Goal: Task Accomplishment & Management: Use online tool/utility

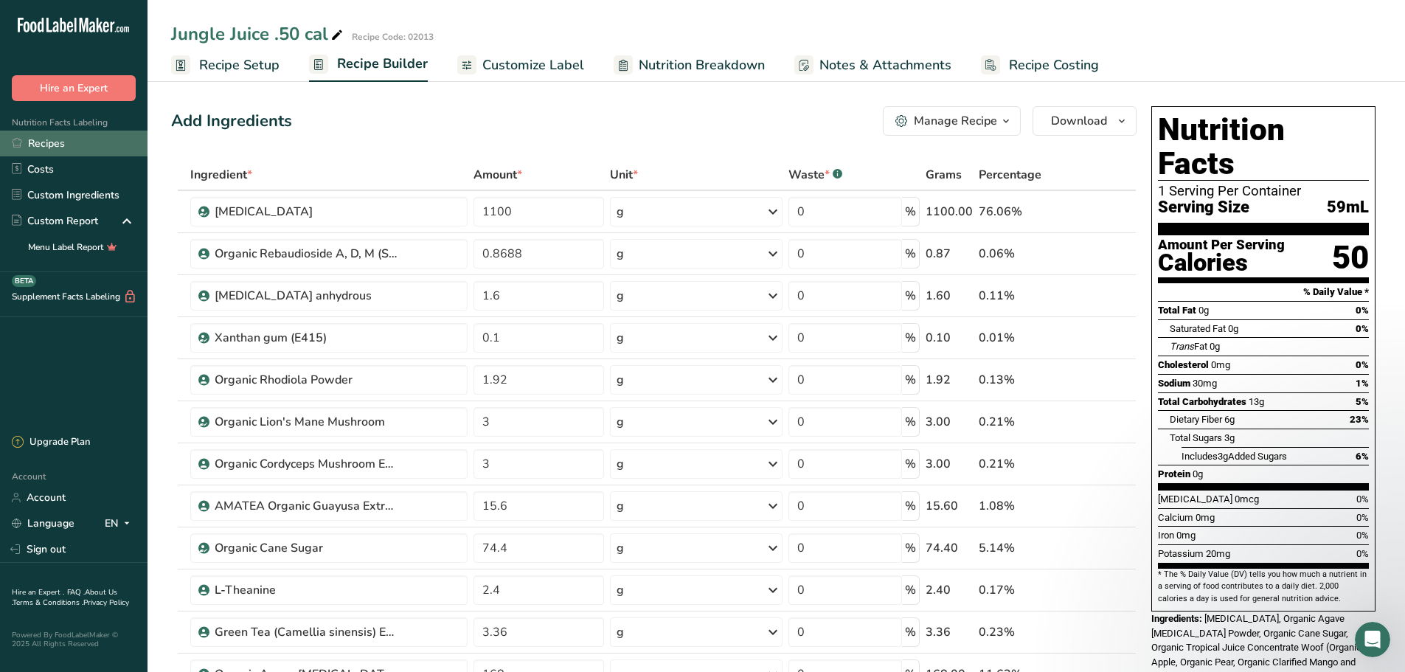
click at [48, 139] on link "Recipes" at bounding box center [74, 144] width 148 height 26
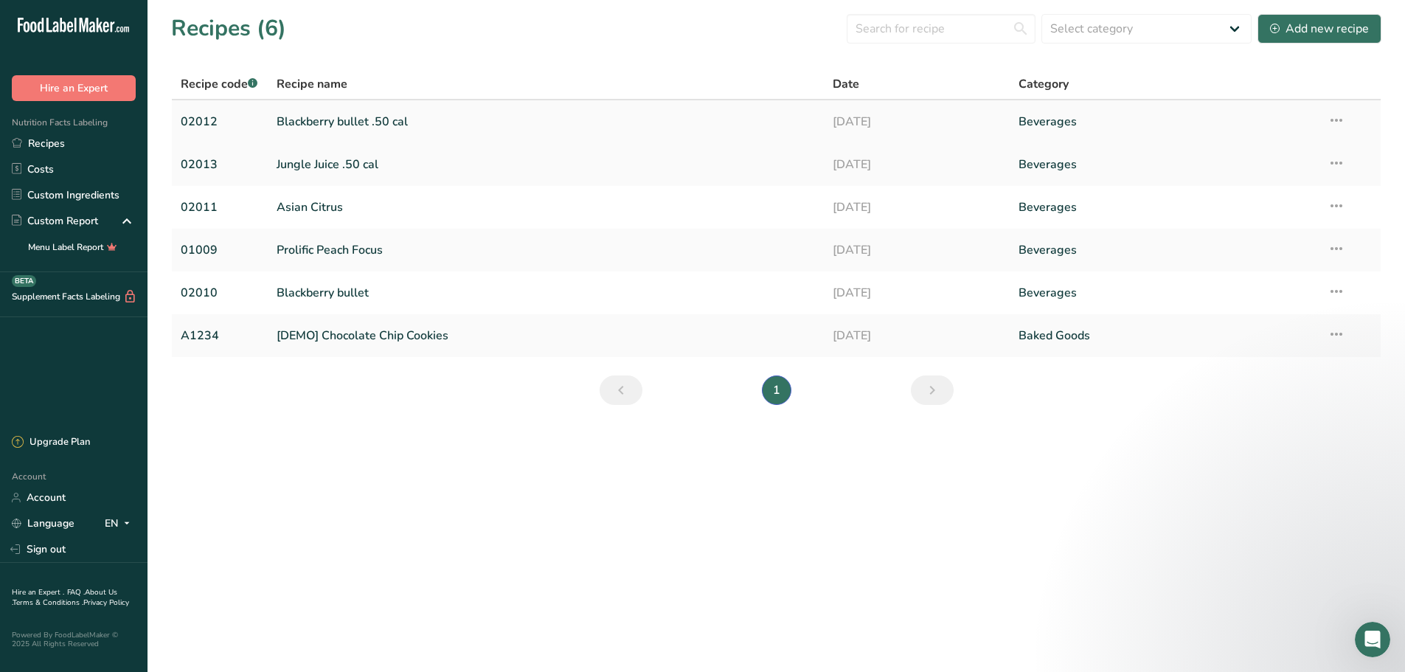
click at [440, 123] on link "Blackberry bullet .50 cal" at bounding box center [546, 121] width 539 height 31
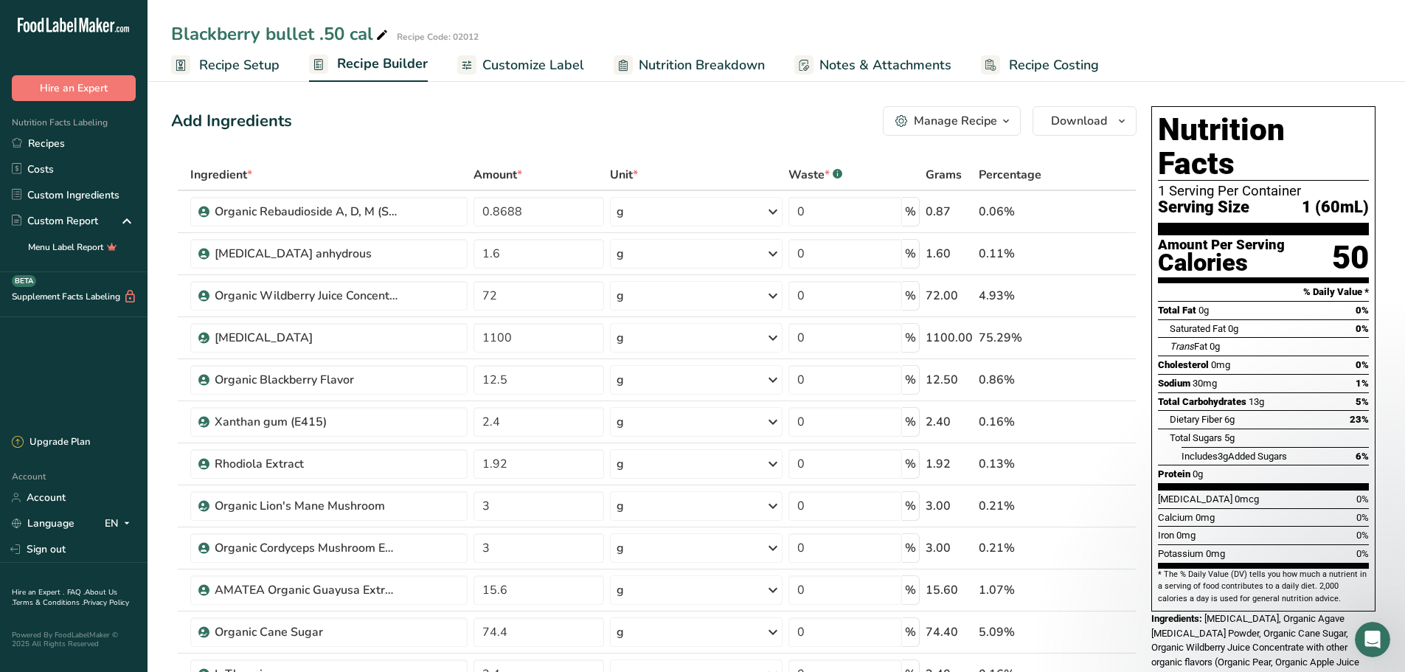
click at [999, 119] on span "button" at bounding box center [1006, 121] width 18 height 18
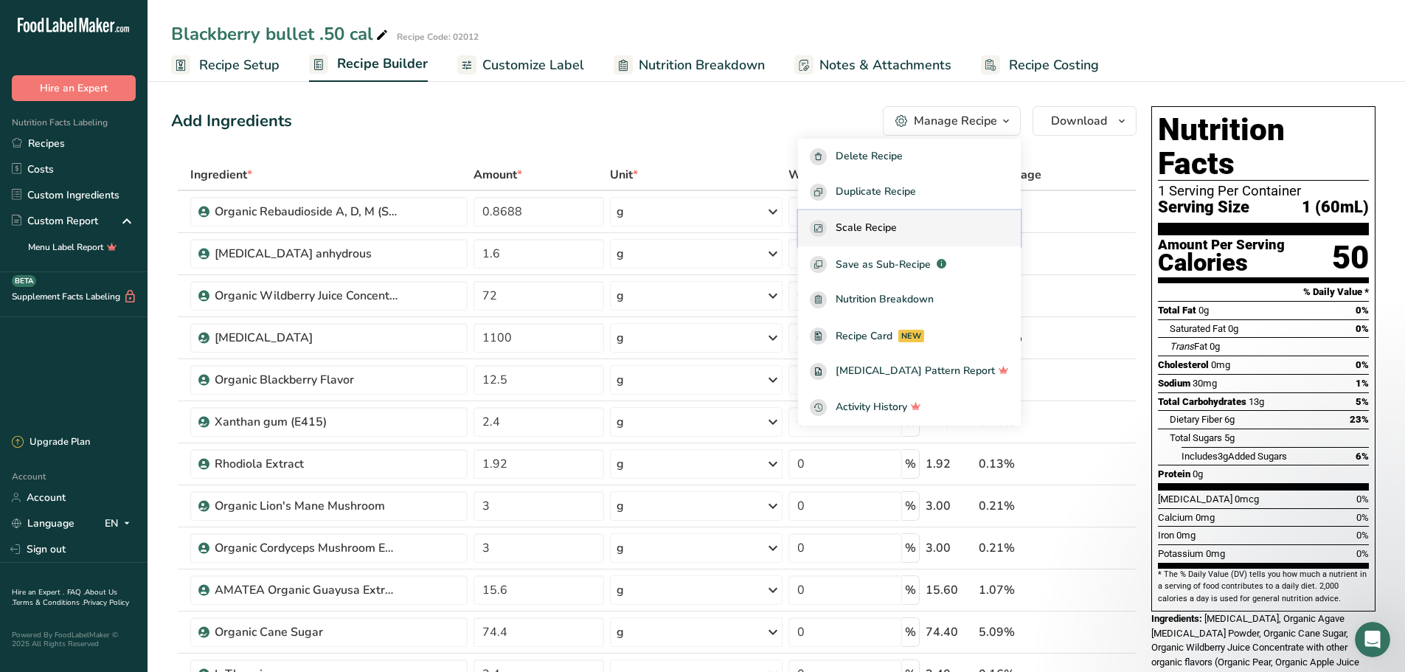
click at [897, 220] on span "Scale Recipe" at bounding box center [866, 228] width 61 height 17
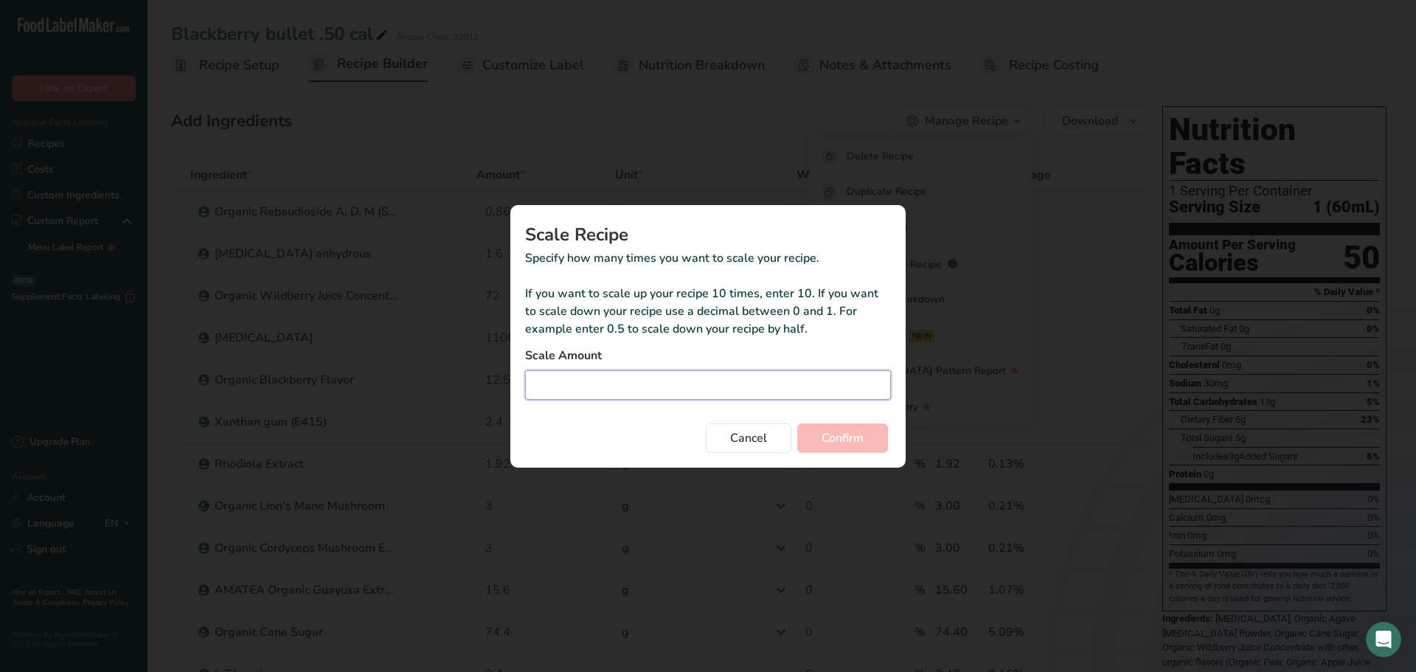
click at [573, 384] on input "Duplicate recipe modal" at bounding box center [708, 385] width 366 height 30
paste input "0.04166"
type input "0.042"
click at [831, 446] on span "Confirm" at bounding box center [843, 438] width 42 height 18
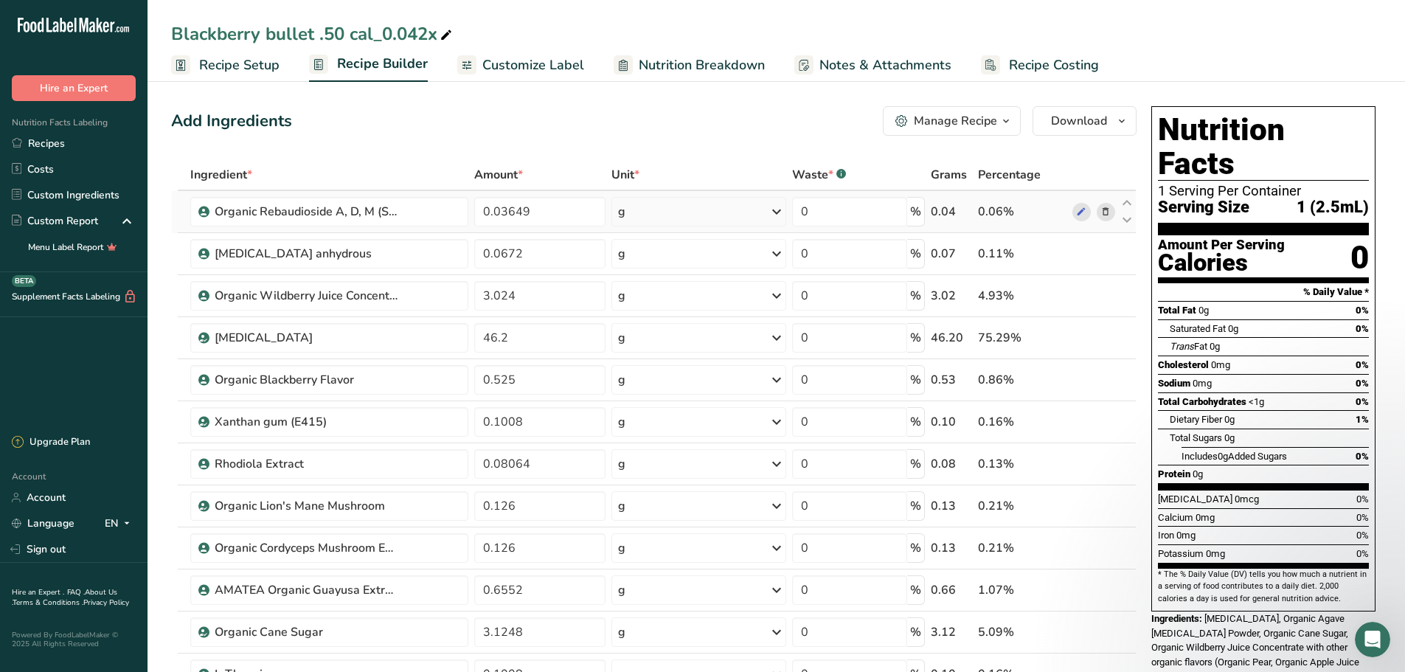
click at [776, 212] on icon at bounding box center [777, 211] width 18 height 27
click at [704, 305] on div "mg" at bounding box center [682, 309] width 124 height 21
click at [780, 209] on icon at bounding box center [778, 211] width 18 height 27
click at [699, 266] on div "g" at bounding box center [682, 267] width 124 height 21
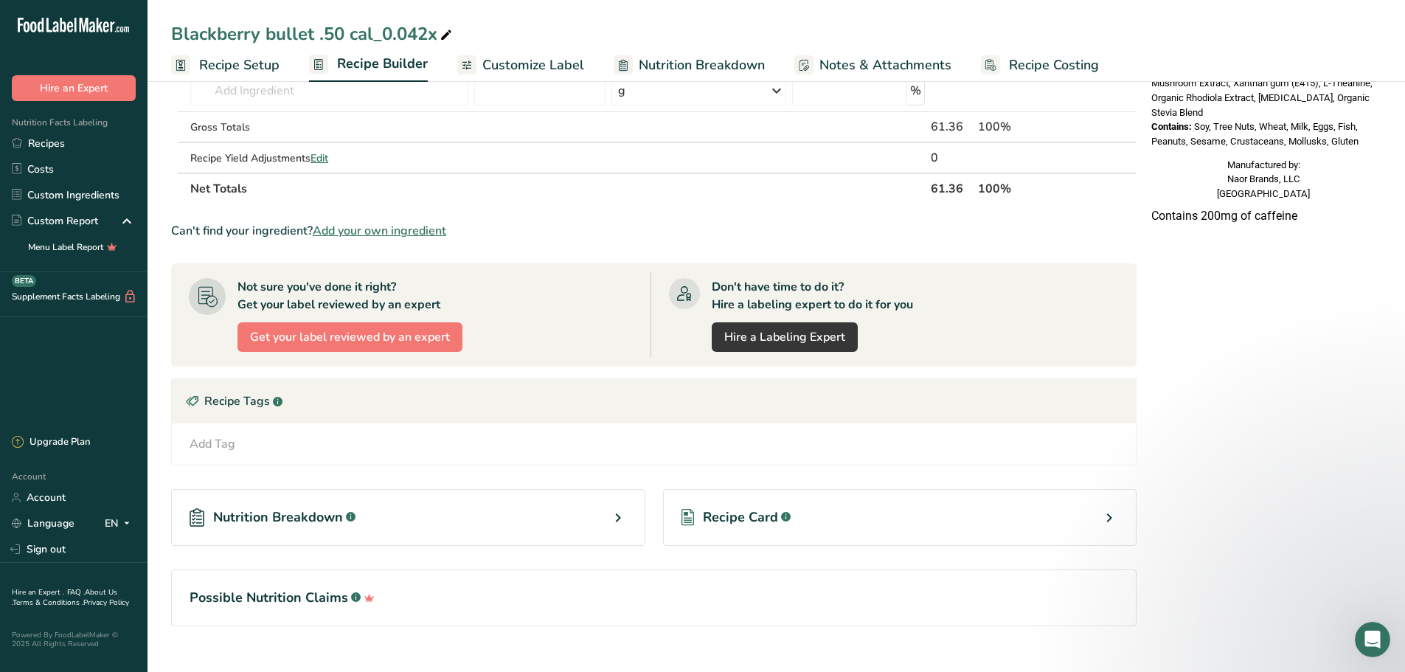
scroll to position [735, 0]
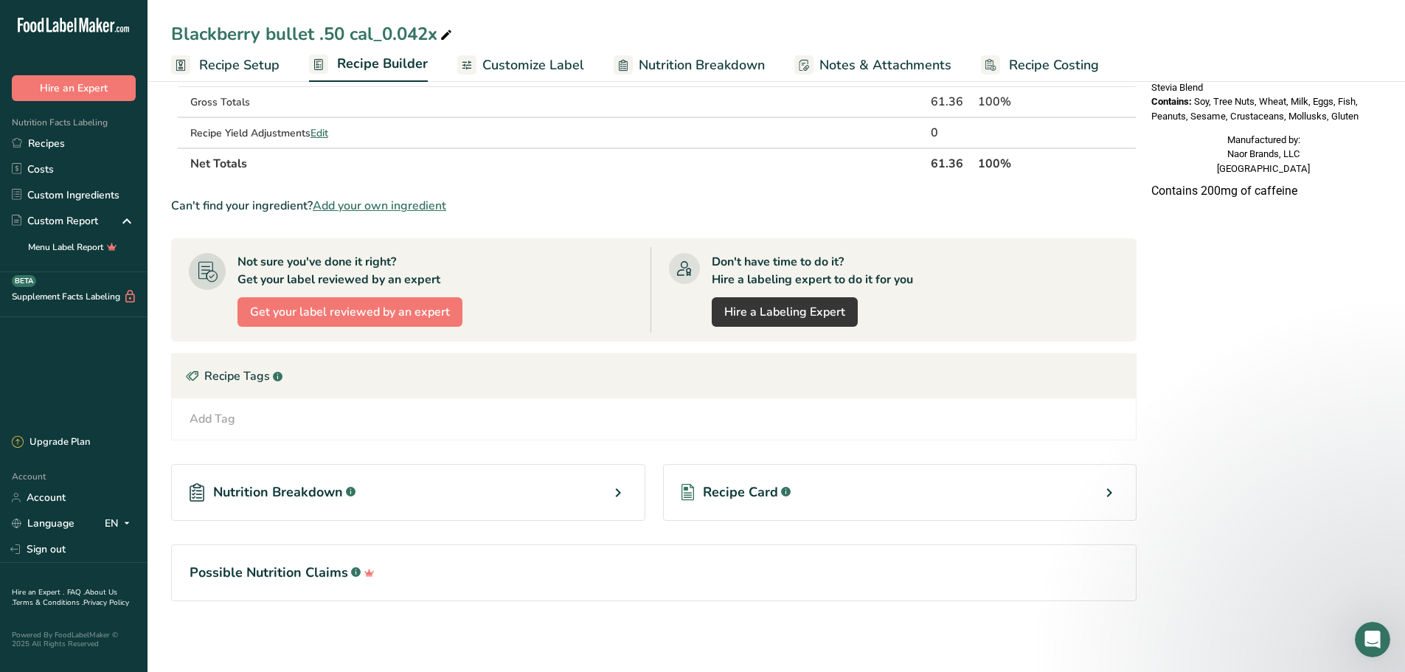
click at [1032, 495] on div "Recipe Card .a-a{fill:#347362;}.b-a{fill:#fff;}" at bounding box center [900, 492] width 474 height 57
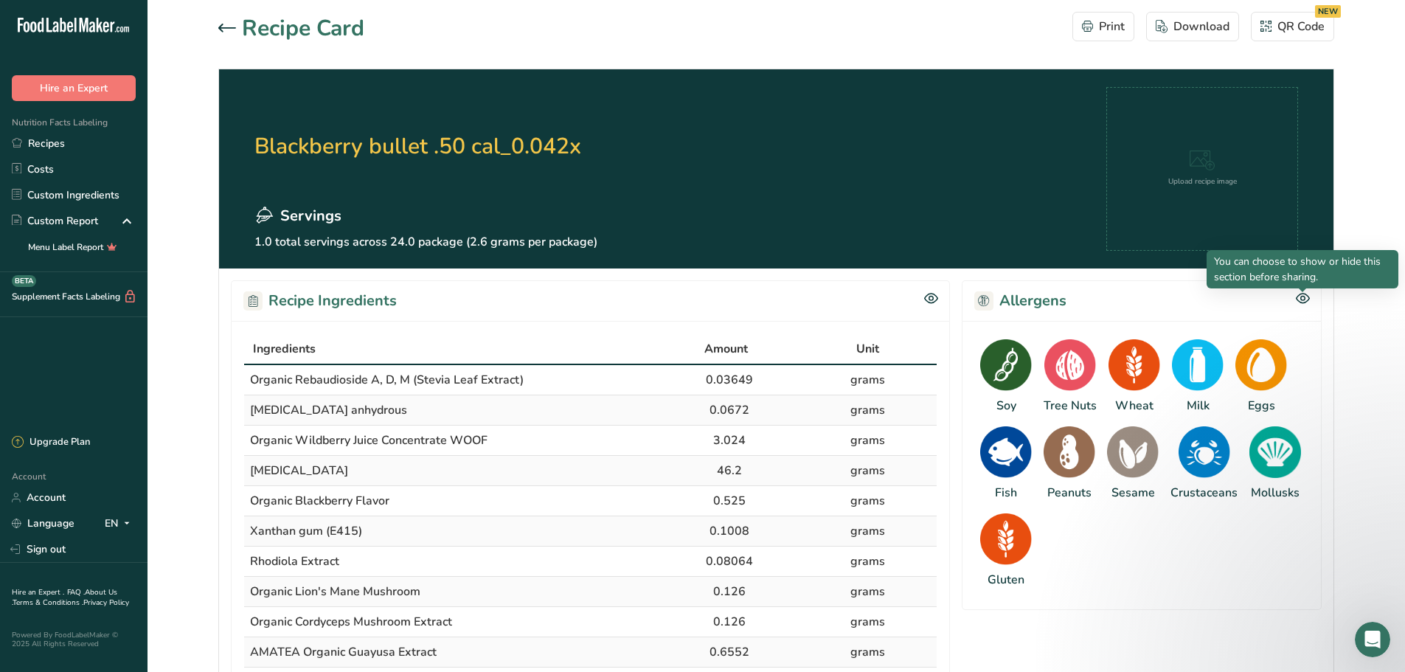
click at [1303, 294] on div at bounding box center [1302, 291] width 7 height 7
click at [1303, 297] on icon at bounding box center [1302, 299] width 4 height 4
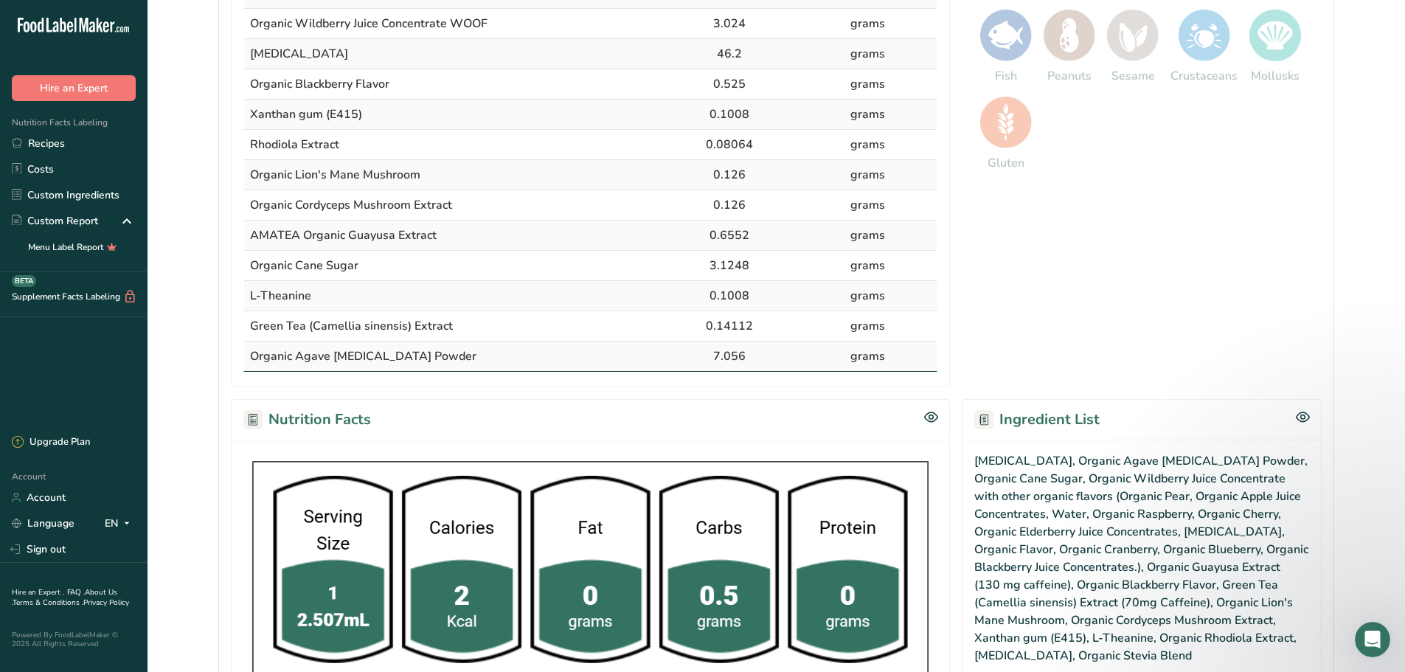
scroll to position [516, 0]
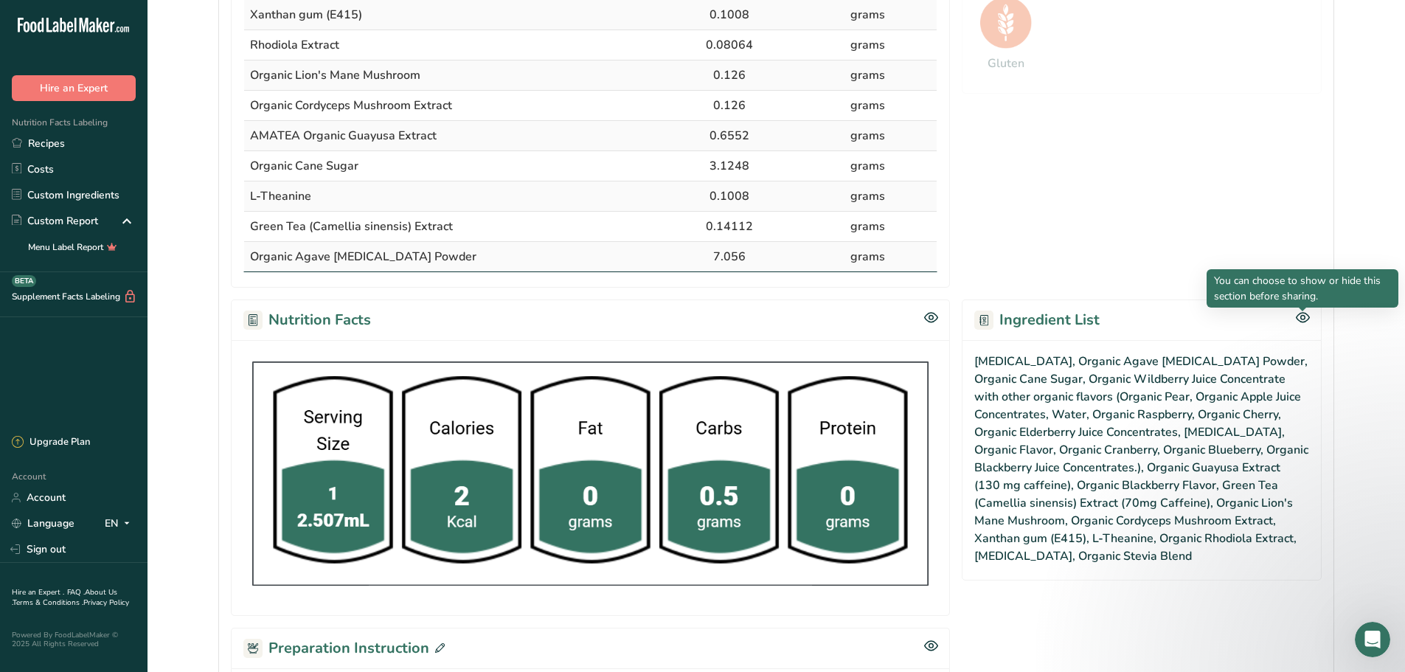
click at [1302, 317] on icon at bounding box center [1303, 317] width 14 height 13
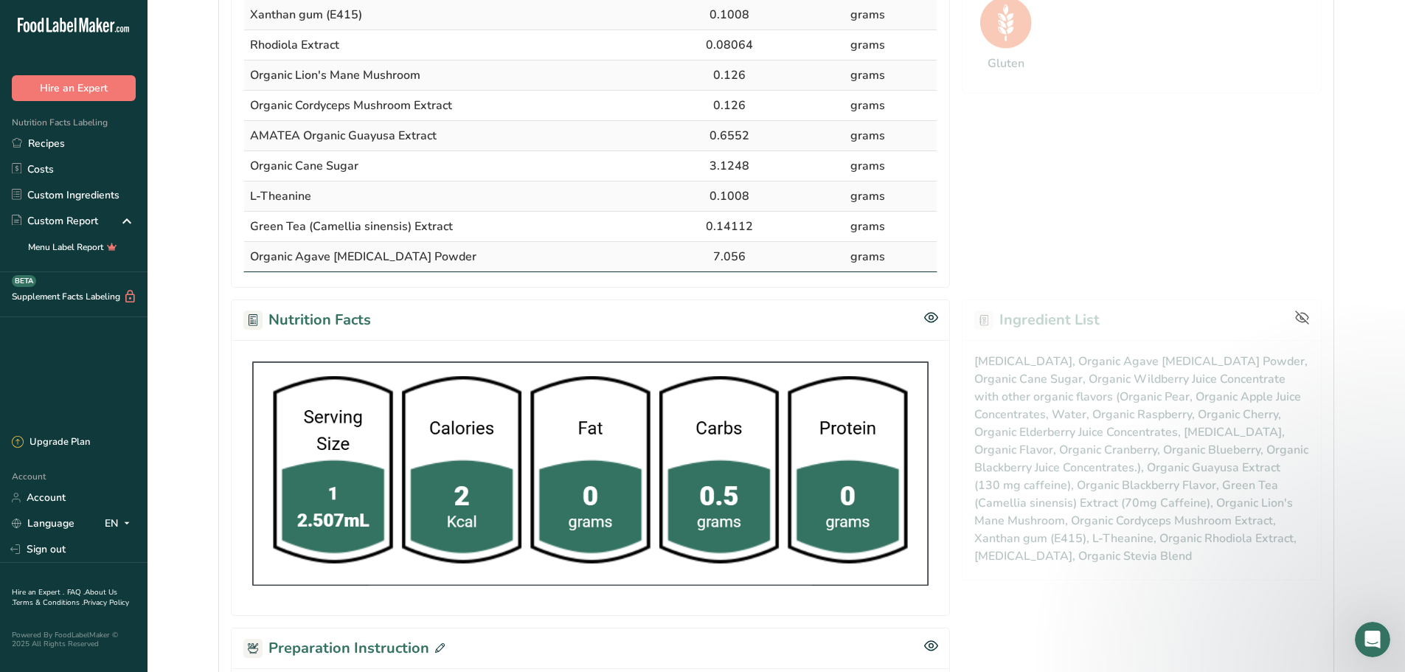
drag, startPoint x: 930, startPoint y: 318, endPoint x: 766, endPoint y: 333, distance: 164.4
click at [766, 333] on div "Nutrition Facts" at bounding box center [590, 319] width 719 height 41
click at [765, 331] on div "Nutrition Facts" at bounding box center [590, 319] width 719 height 41
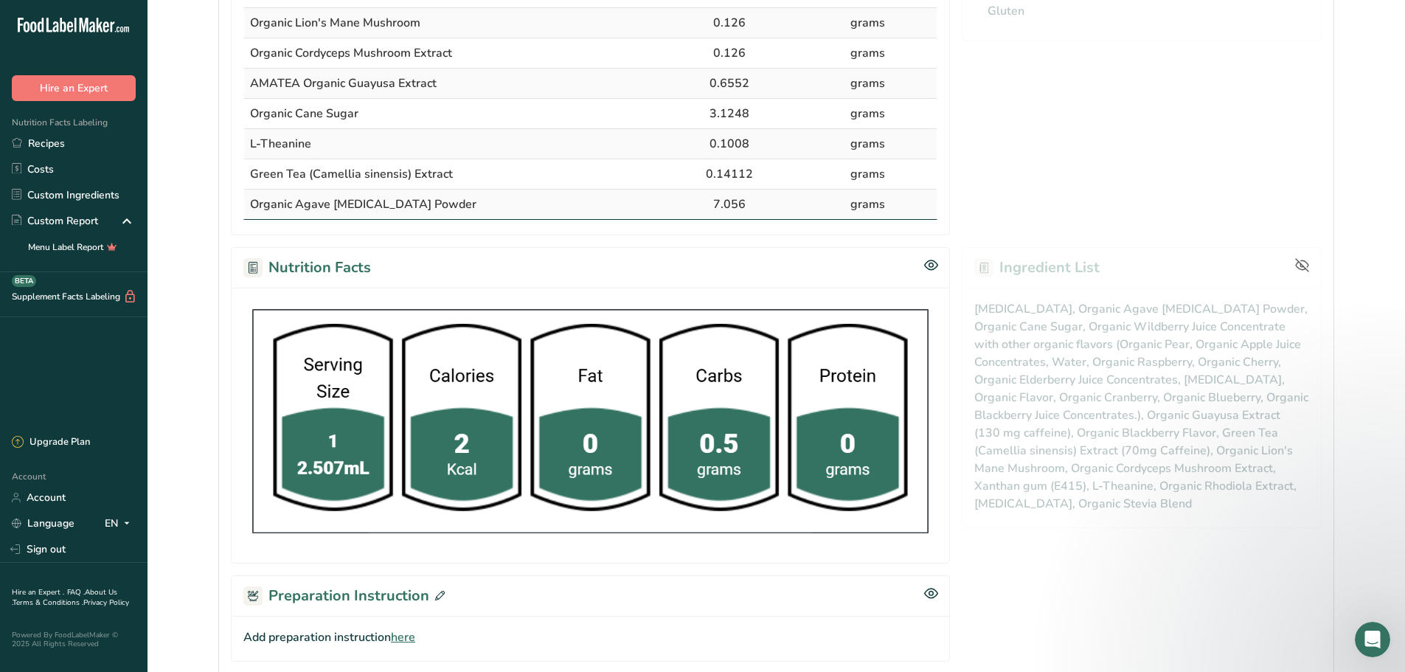
scroll to position [590, 0]
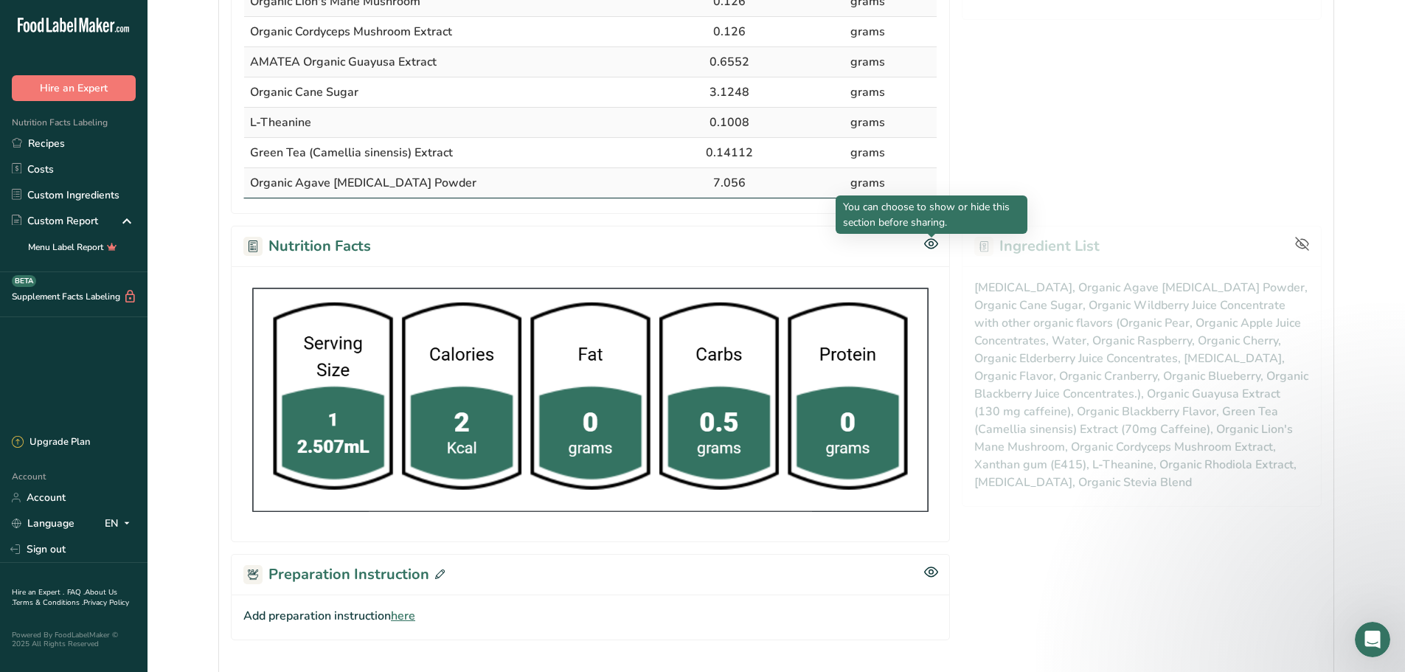
click at [931, 244] on icon at bounding box center [931, 244] width 14 height 13
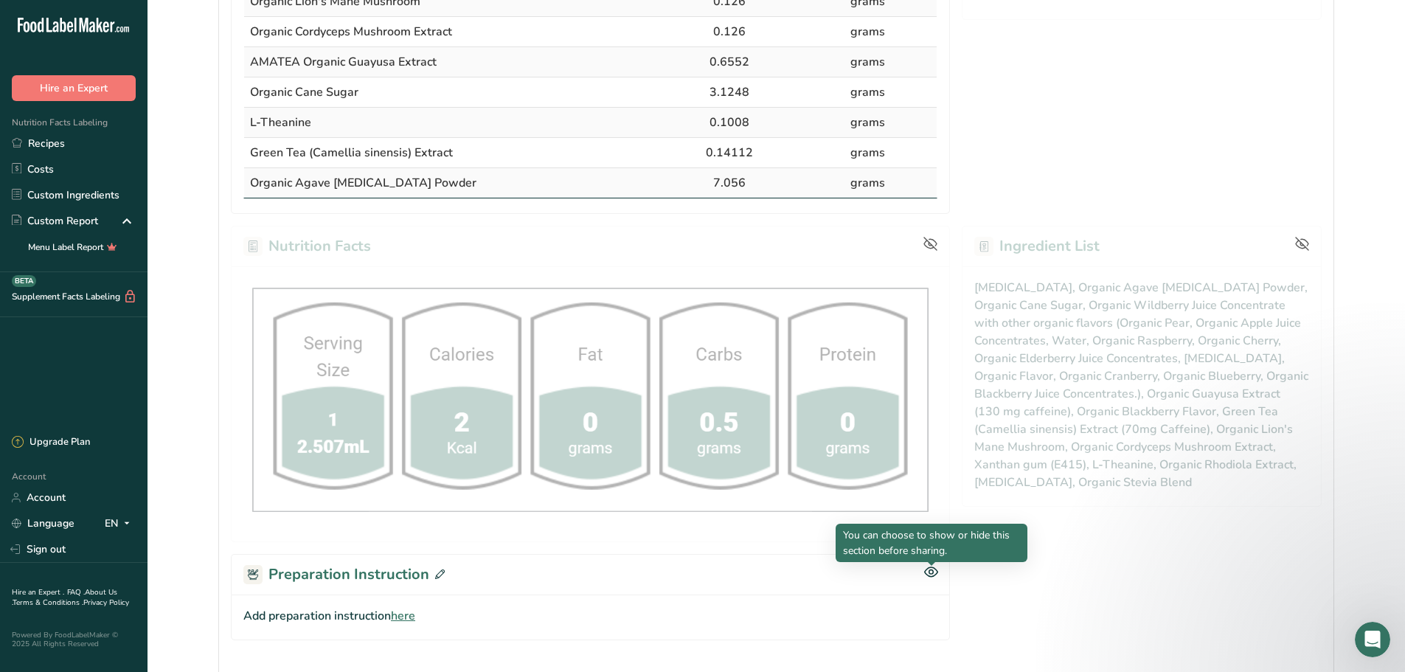
click at [938, 575] on icon at bounding box center [931, 572] width 14 height 13
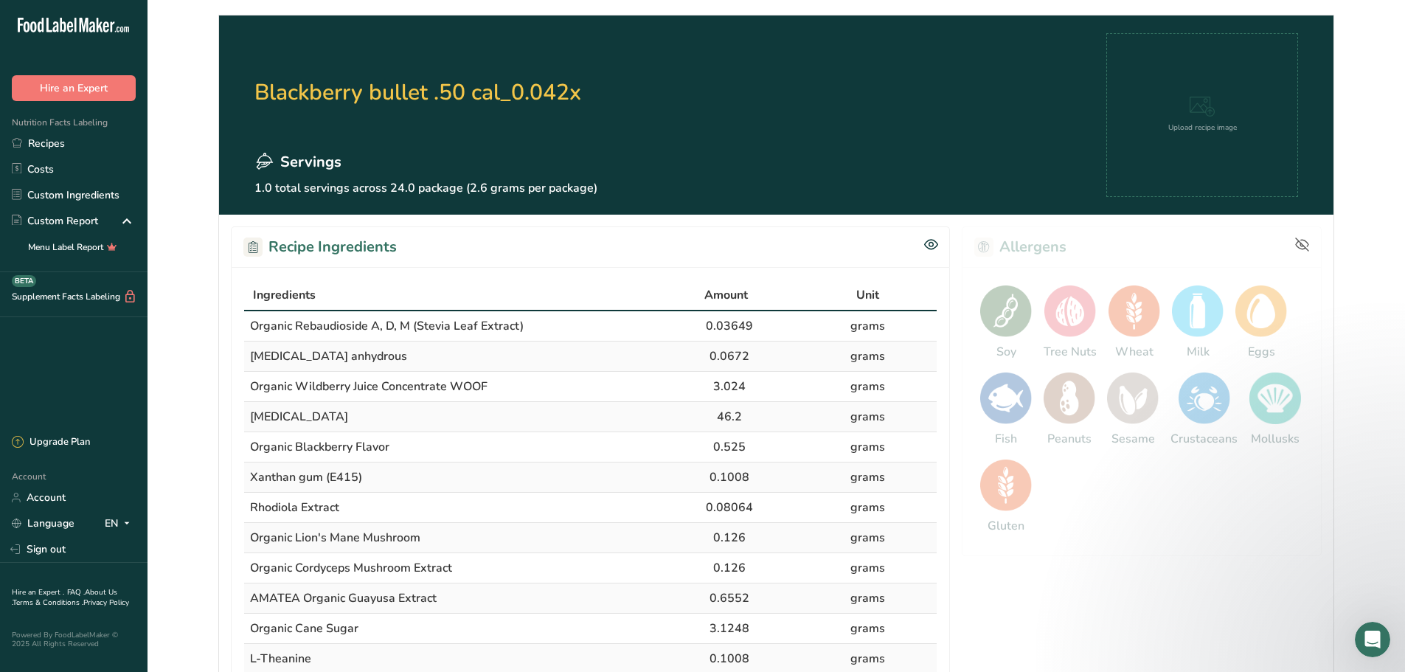
scroll to position [0, 0]
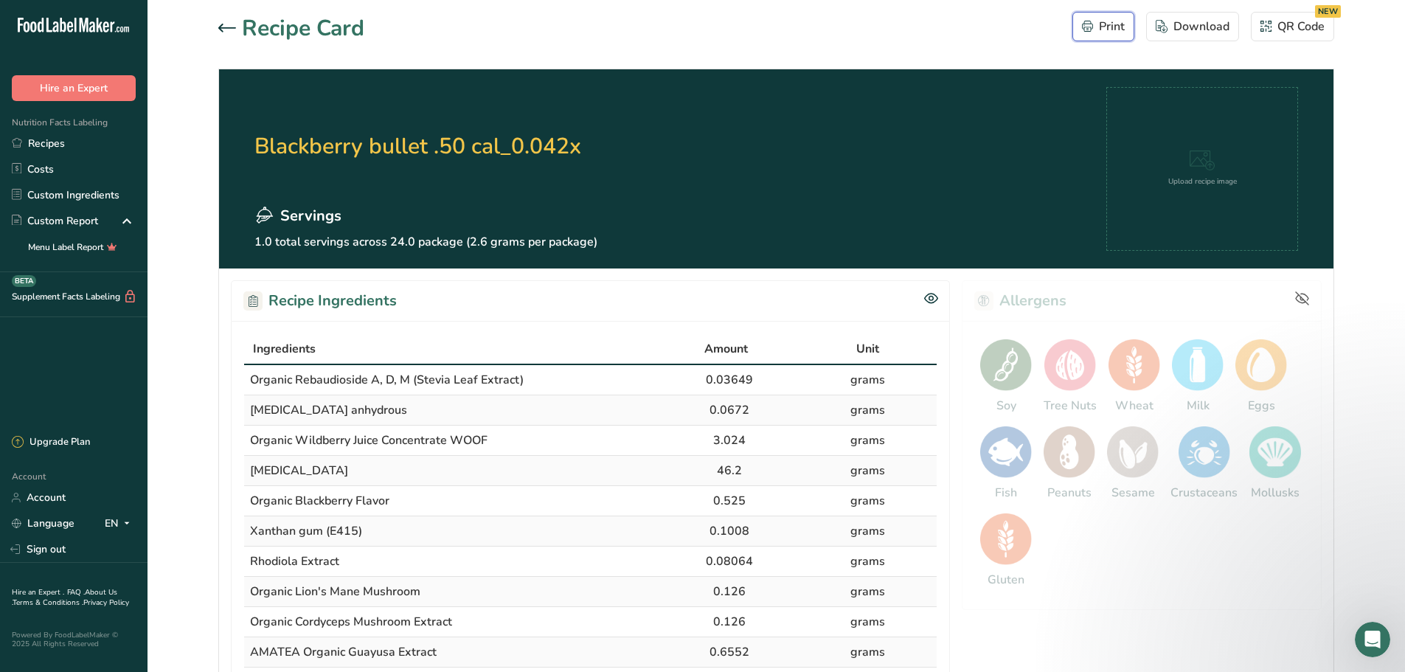
drag, startPoint x: 1109, startPoint y: 32, endPoint x: 1151, endPoint y: 50, distance: 45.6
click at [1117, 63] on section "Recipe Card Print Download QR Code NEW Blackberry bullet .50 cal_0.042x Serving…" at bounding box center [777, 672] width 1258 height 1344
click at [1216, 27] on div "Download" at bounding box center [1193, 27] width 74 height 18
click at [943, 44] on div "Recipe Card Print Download QR Code NEW" at bounding box center [776, 28] width 1116 height 33
click at [1110, 35] on button "Print" at bounding box center [1104, 27] width 62 height 30
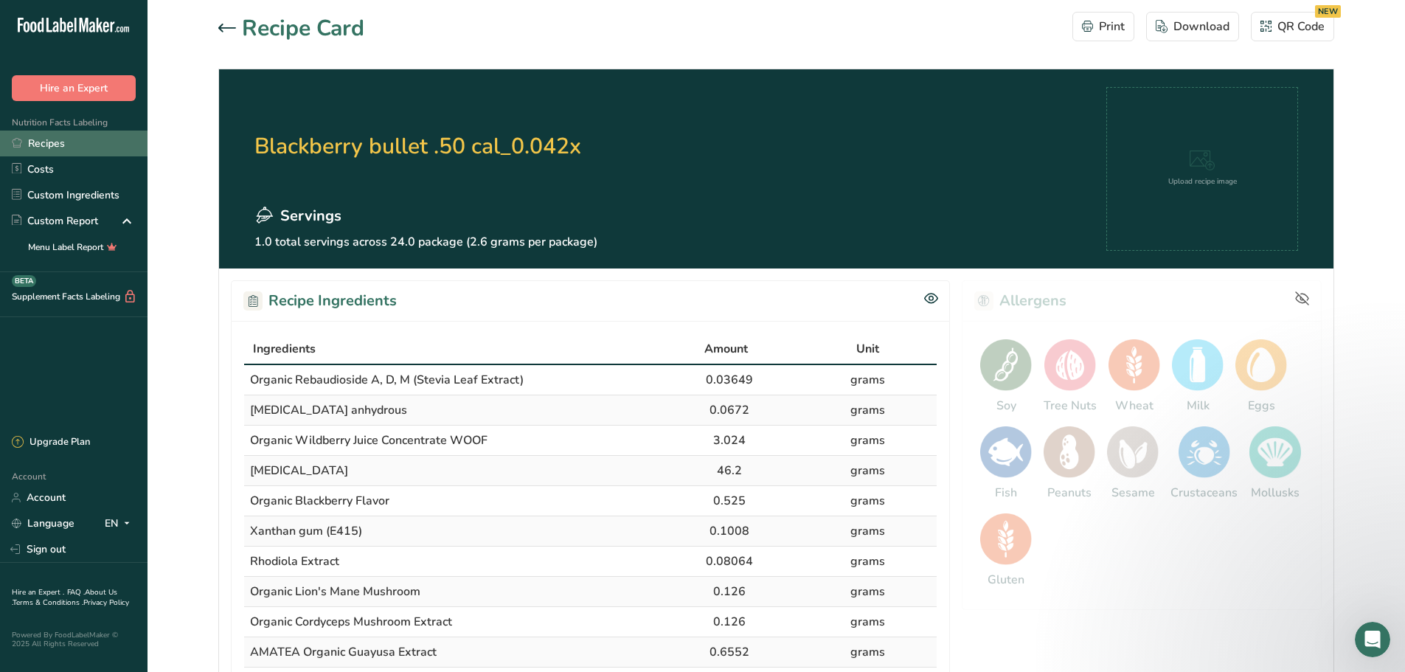
click at [60, 149] on link "Recipes" at bounding box center [74, 144] width 148 height 26
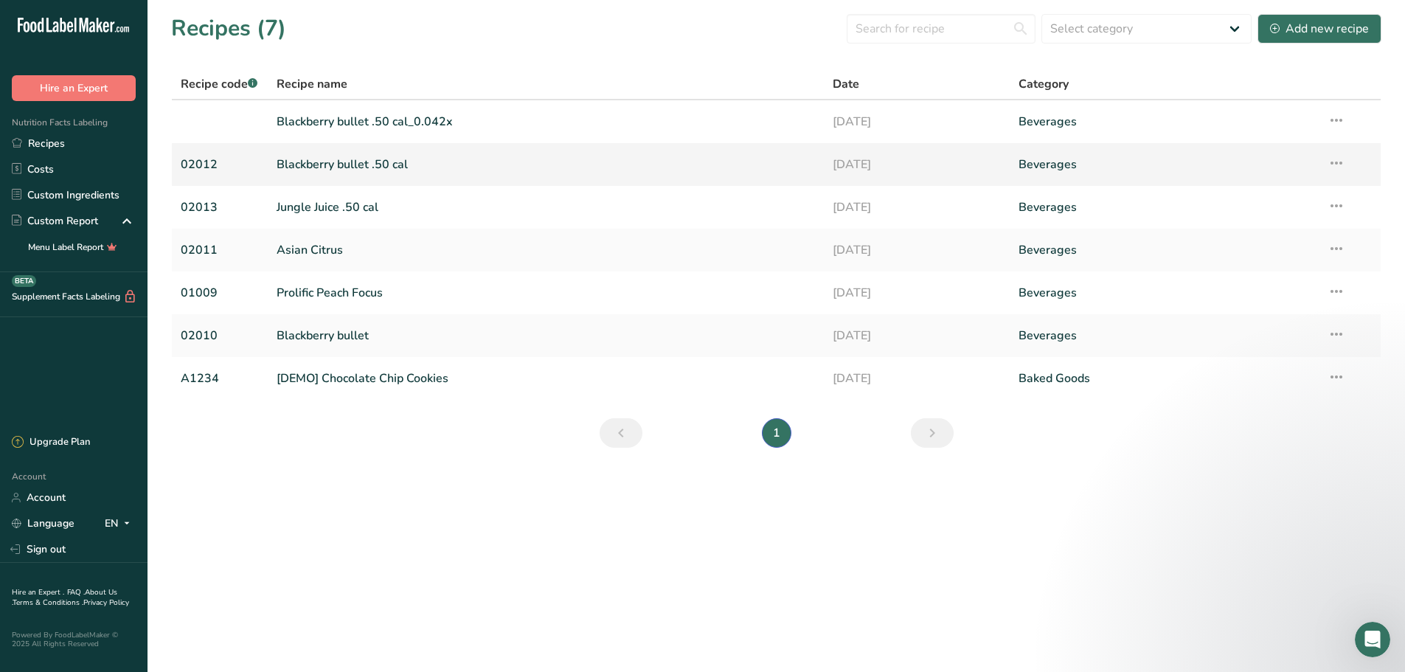
click at [392, 165] on link "Blackberry bullet .50 cal" at bounding box center [546, 164] width 539 height 31
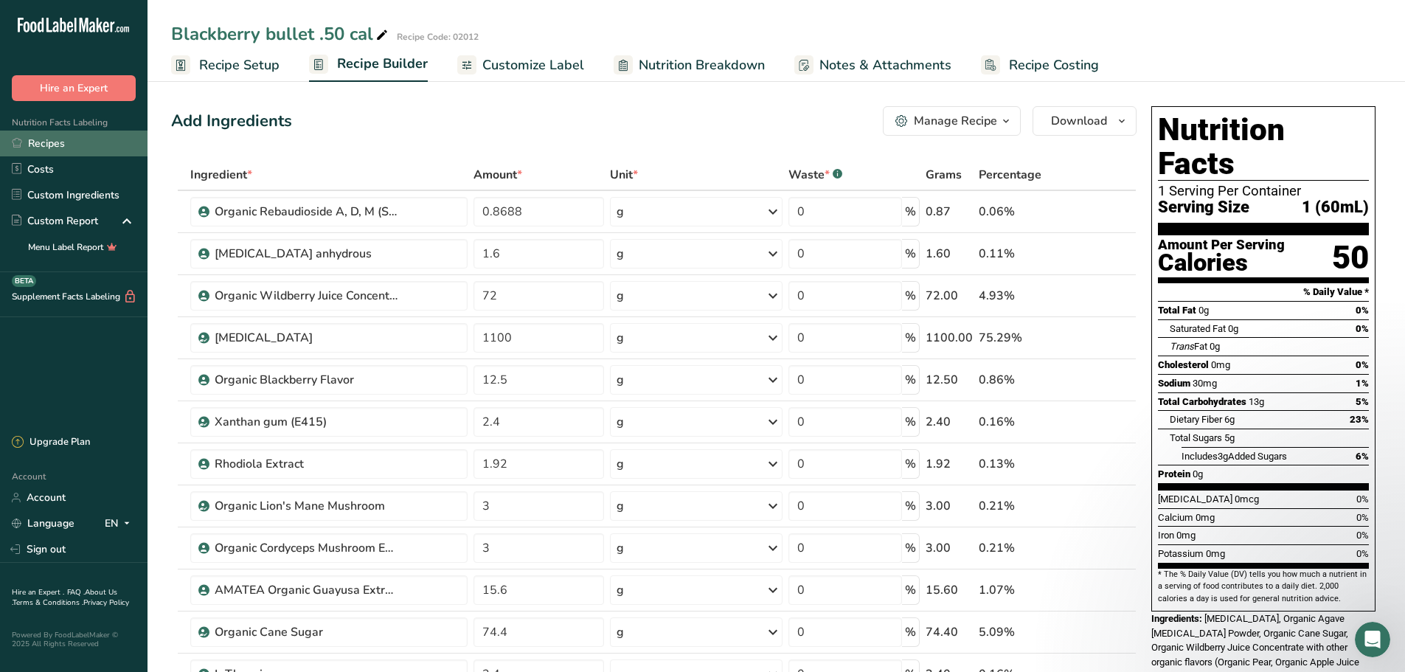
click at [37, 144] on link "Recipes" at bounding box center [74, 144] width 148 height 26
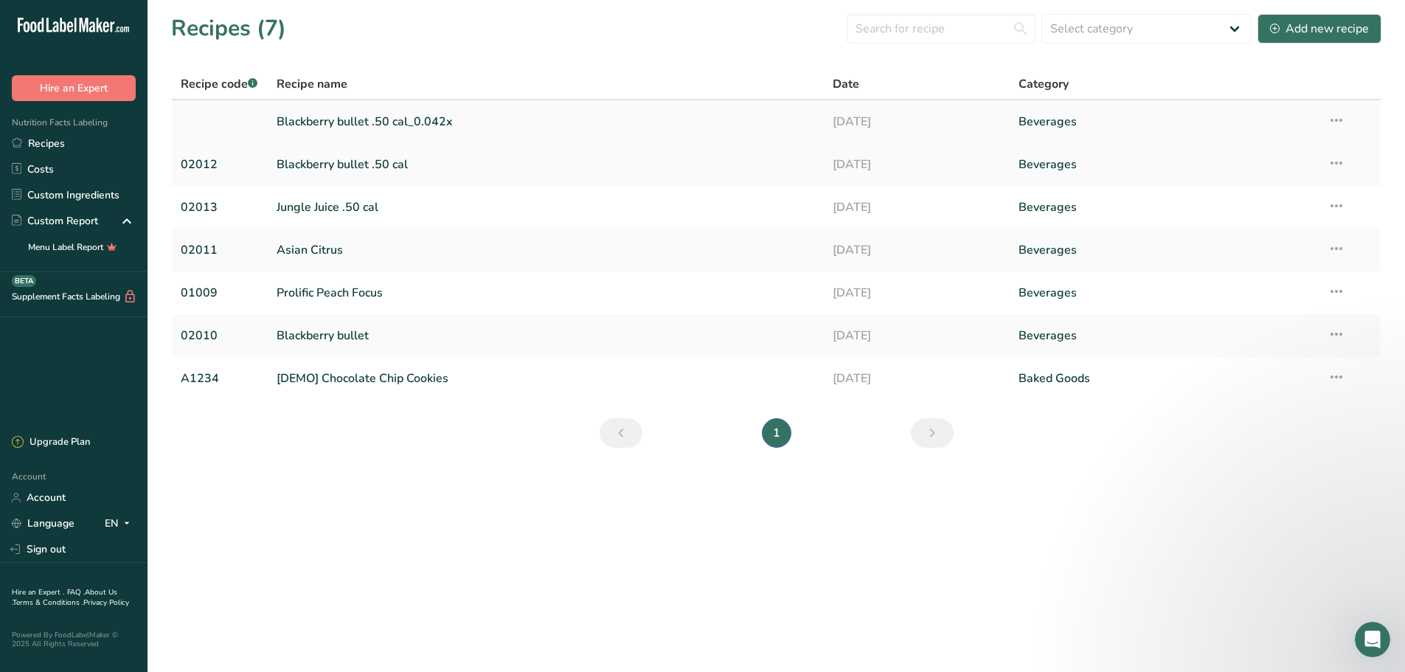
click at [394, 117] on link "Blackberry bullet .50 cal_0.042x" at bounding box center [546, 121] width 539 height 31
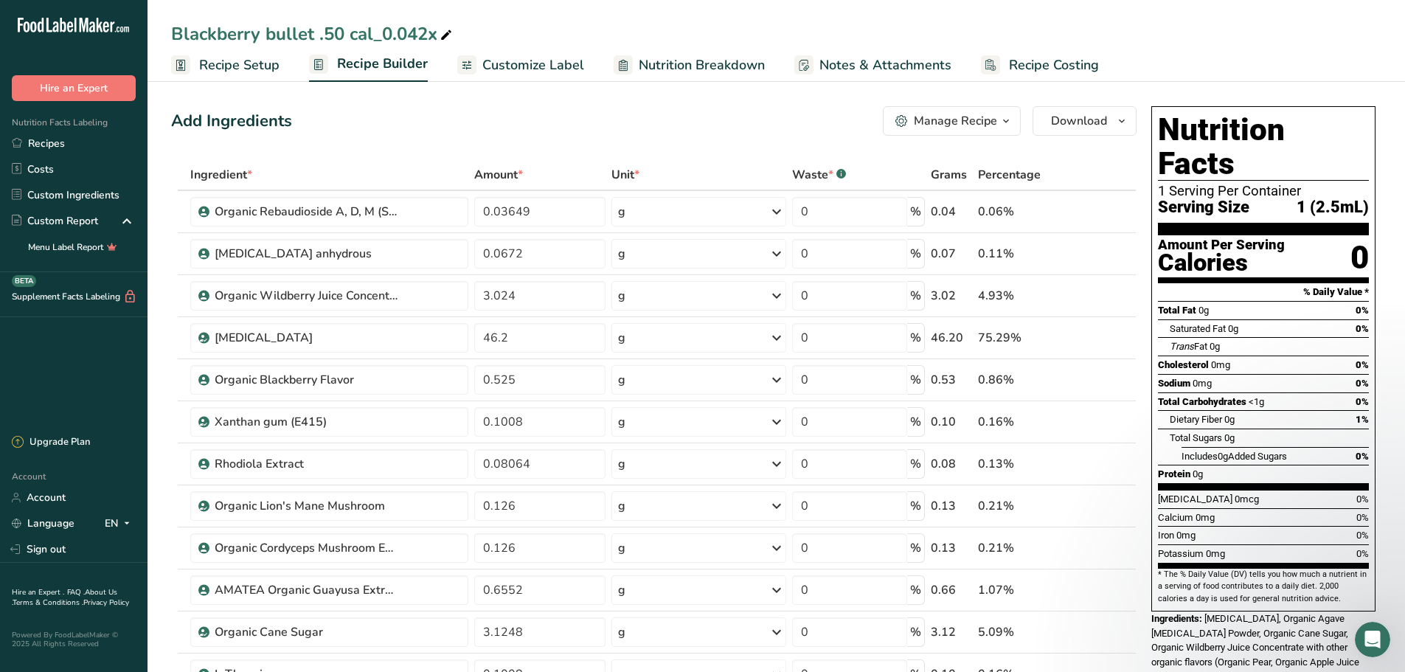
click at [1028, 176] on span "Percentage" at bounding box center [1009, 175] width 63 height 18
click at [1009, 120] on icon "button" at bounding box center [1006, 121] width 12 height 18
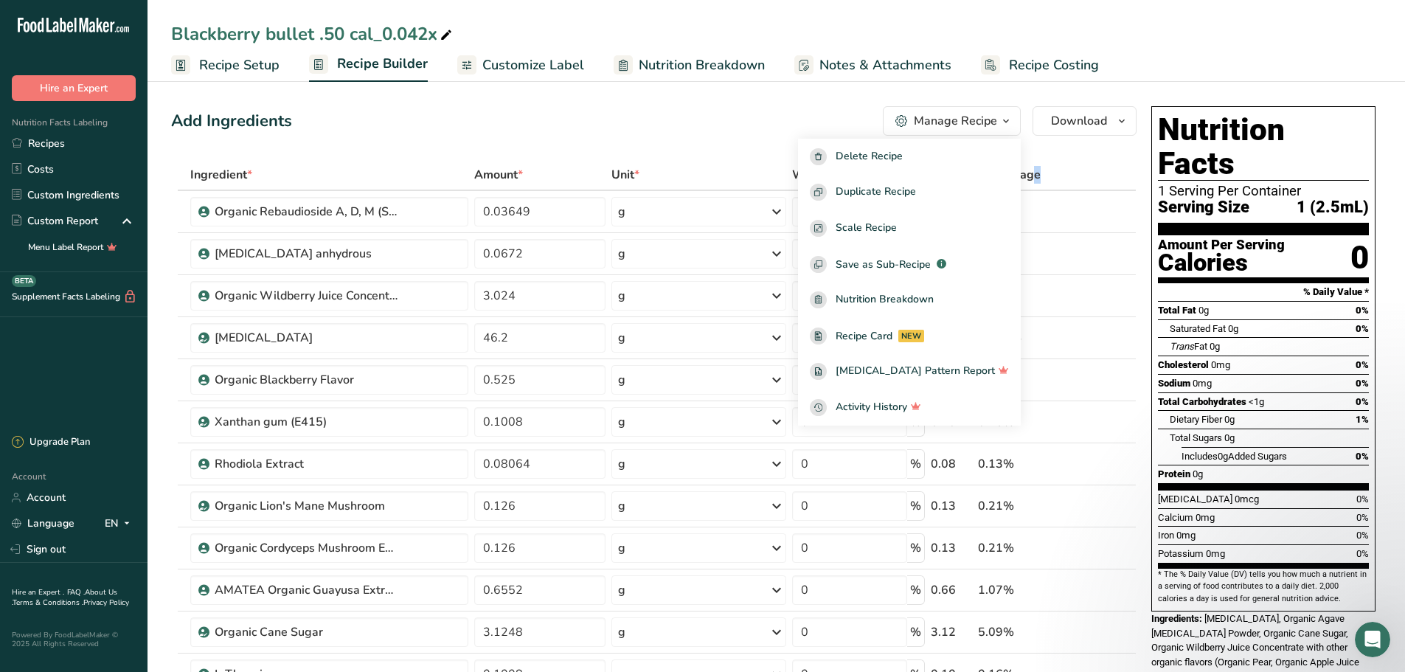
click at [1009, 120] on icon "button" at bounding box center [1006, 121] width 12 height 18
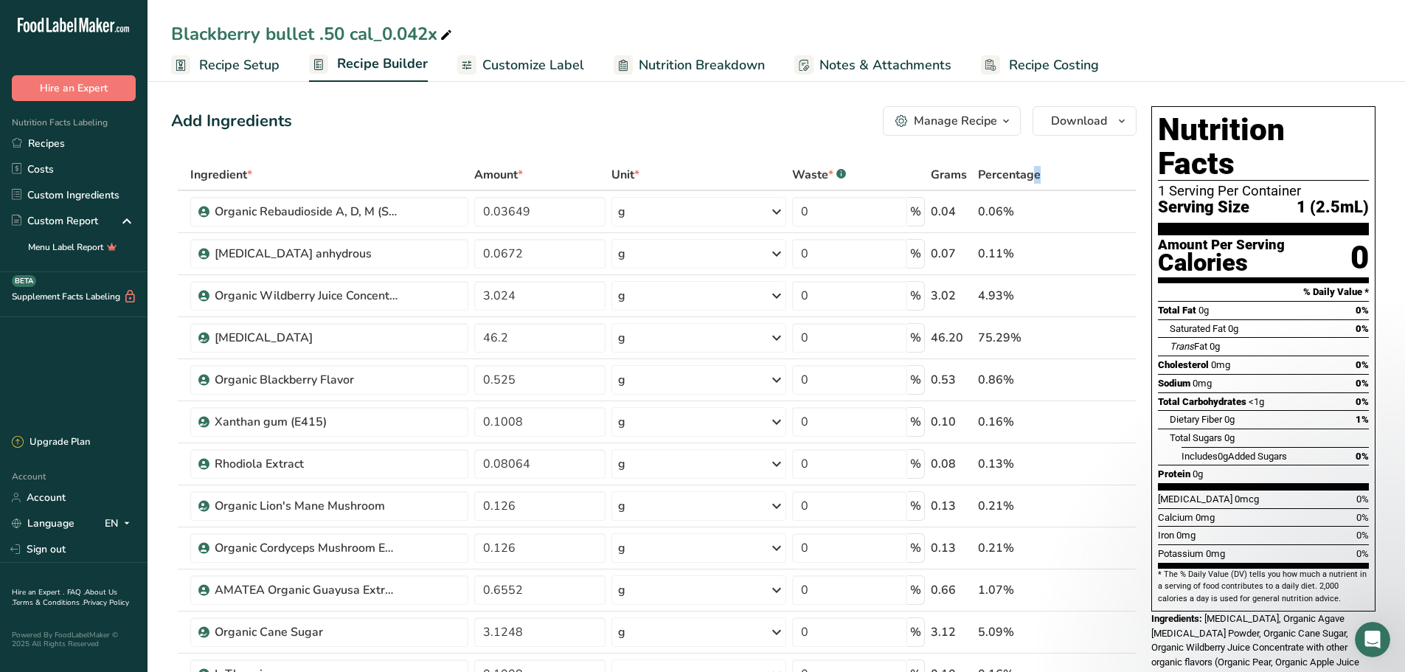
click at [1098, 165] on th at bounding box center [1094, 175] width 49 height 31
click at [198, 73] on link "Recipe Setup" at bounding box center [225, 65] width 108 height 33
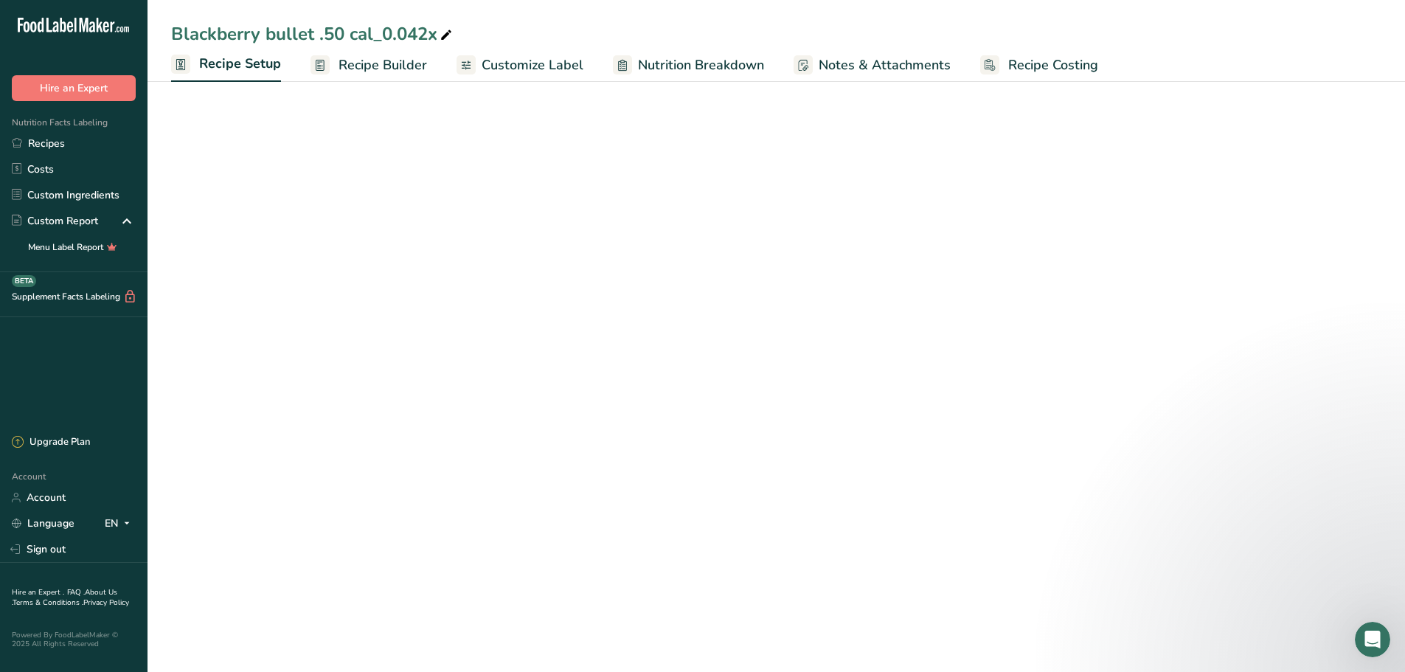
select select "22"
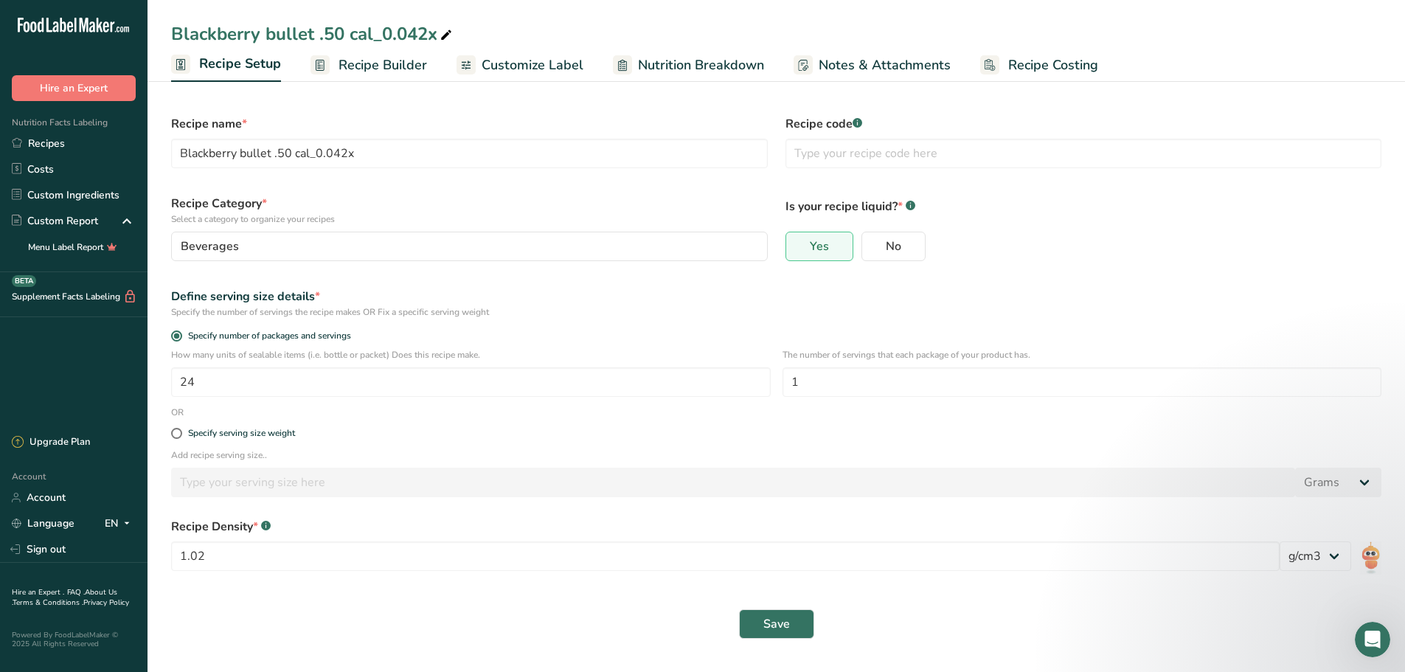
click at [370, 58] on span "Recipe Builder" at bounding box center [383, 65] width 89 height 20
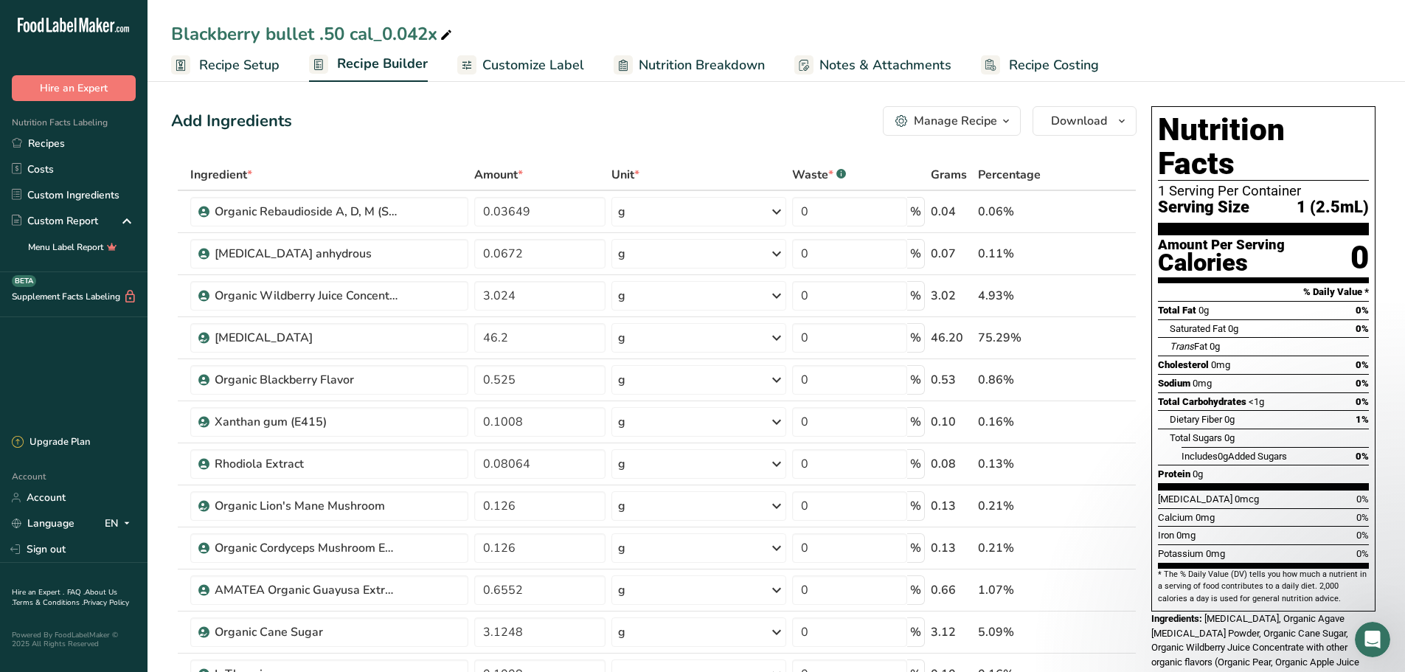
click at [247, 67] on span "Recipe Setup" at bounding box center [239, 65] width 80 height 20
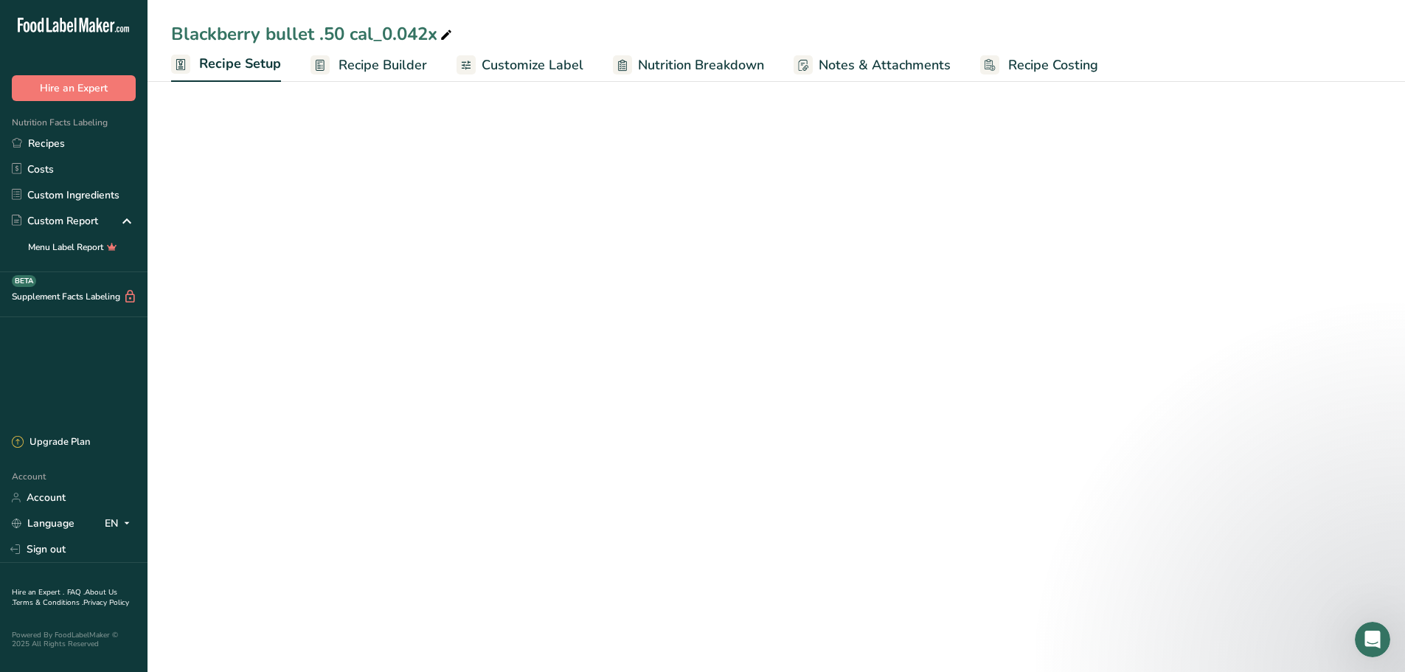
select select "22"
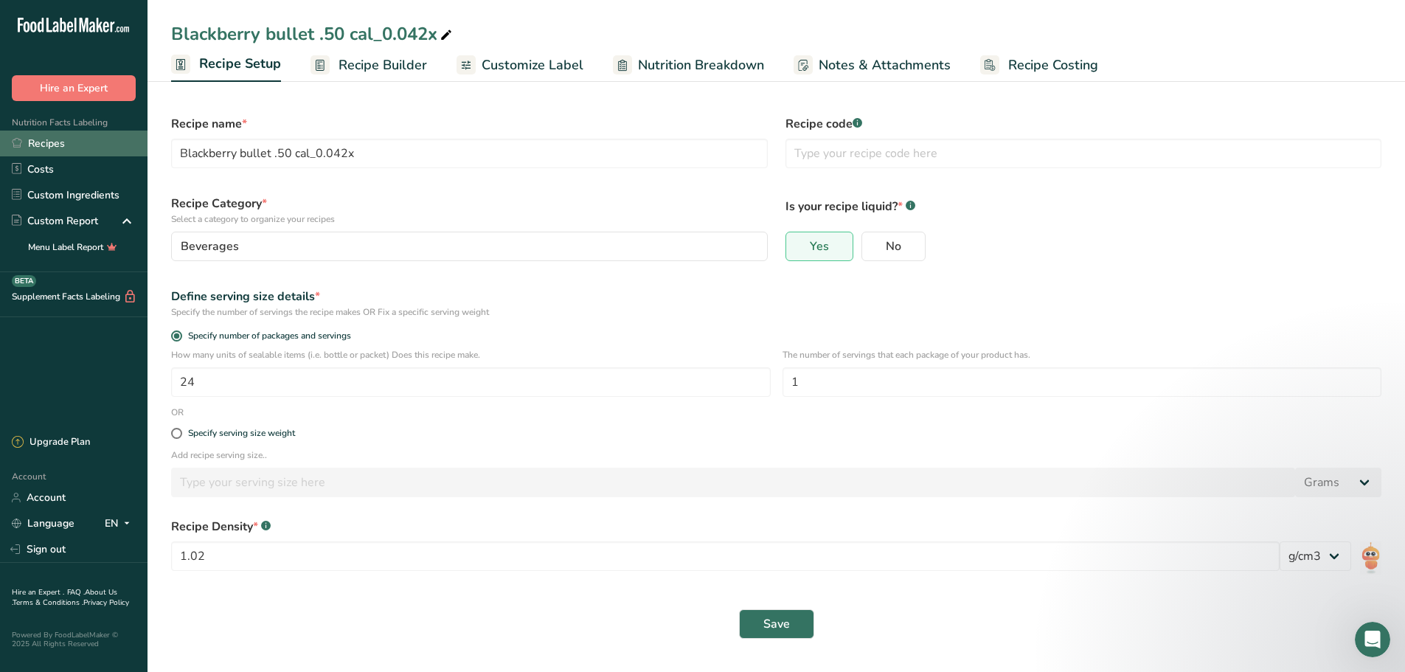
click at [33, 142] on link "Recipes" at bounding box center [74, 144] width 148 height 26
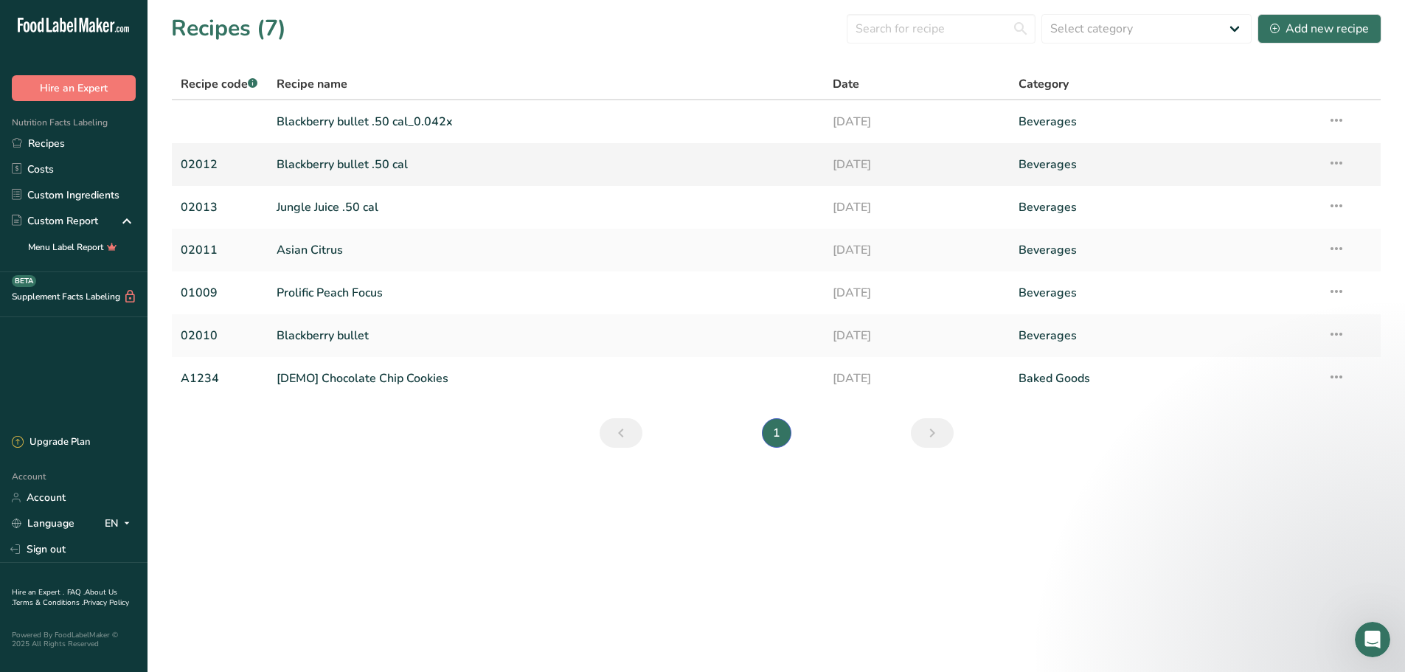
click at [344, 162] on link "Blackberry bullet .50 cal" at bounding box center [546, 164] width 539 height 31
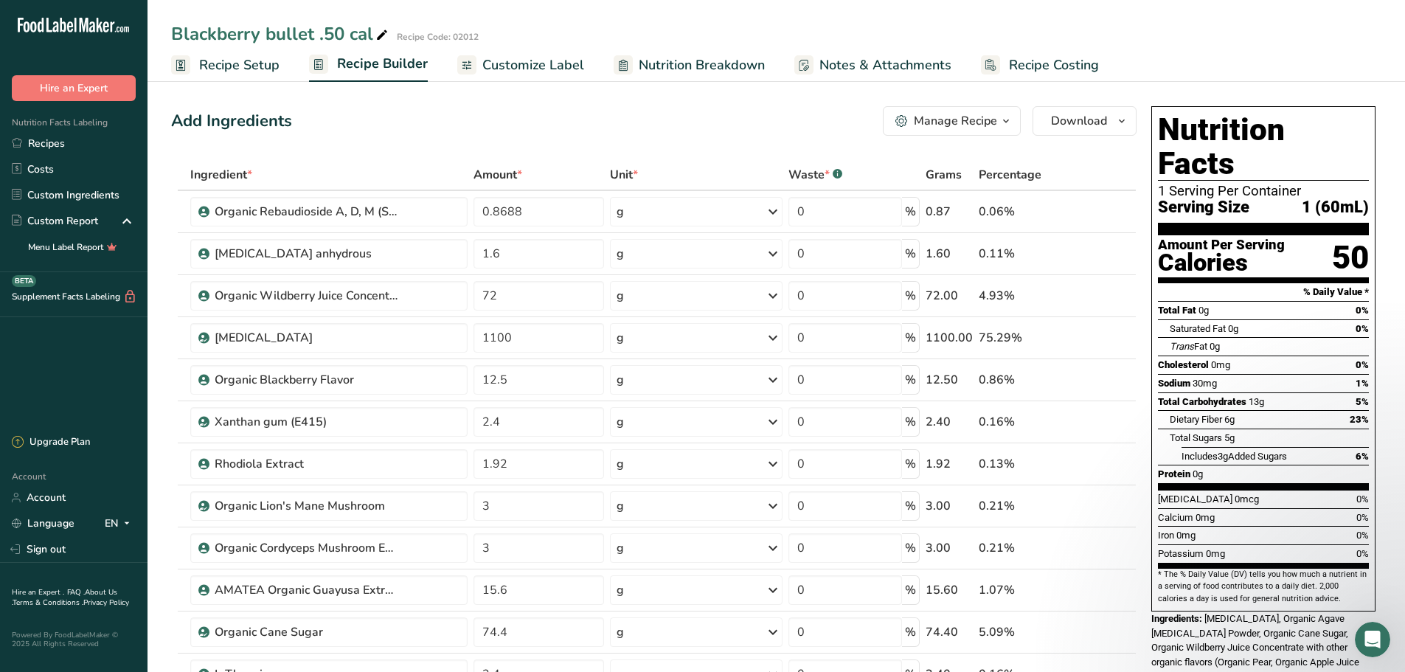
click at [268, 73] on span "Recipe Setup" at bounding box center [239, 65] width 80 height 20
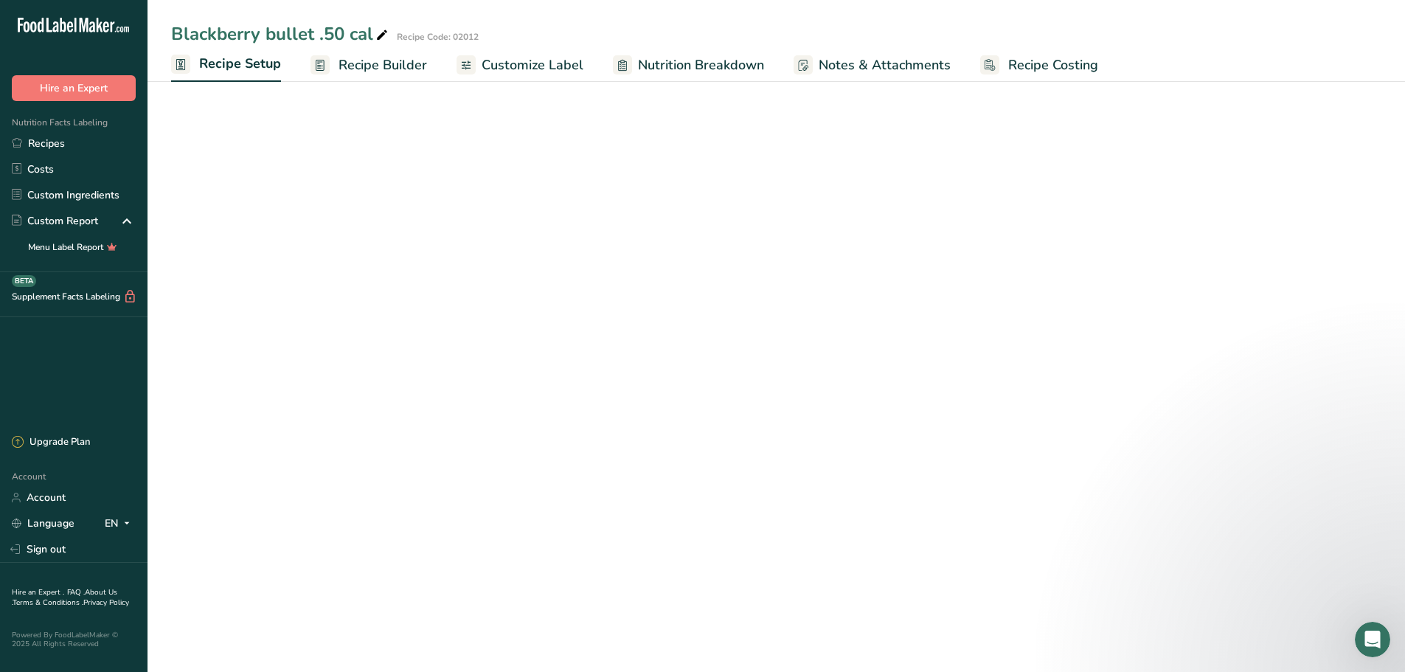
select select "22"
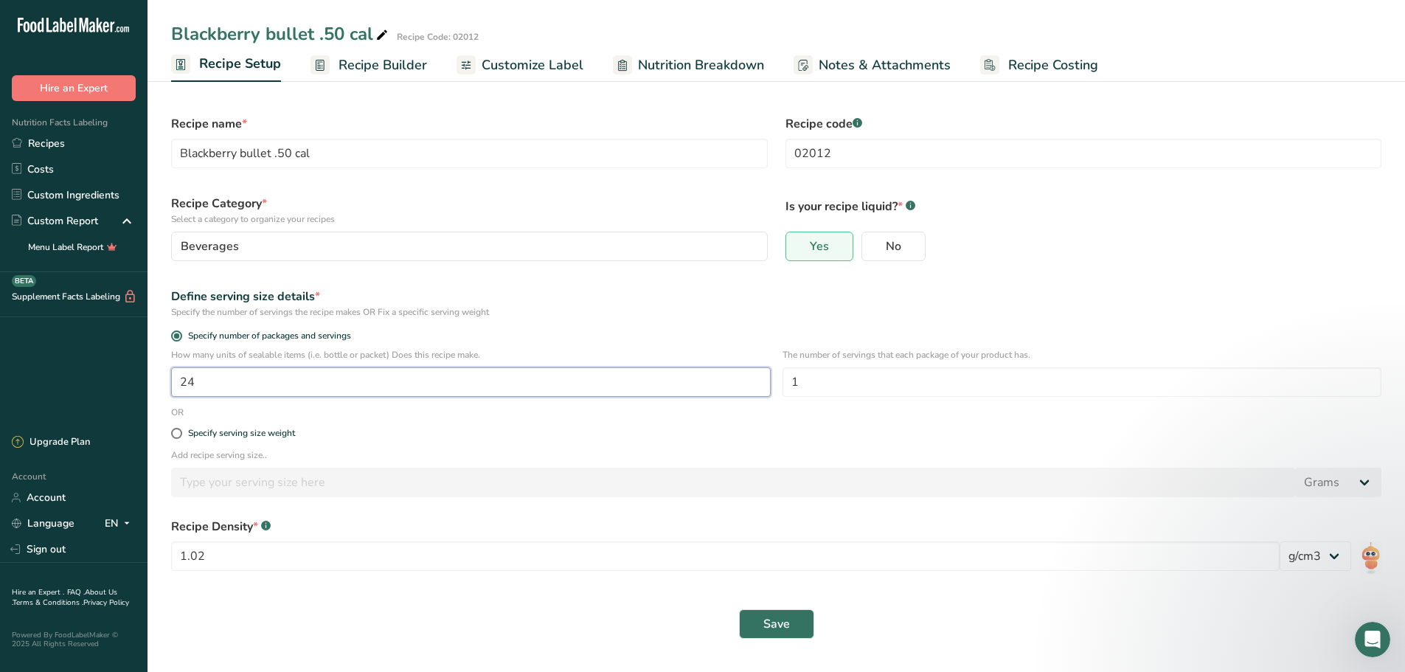
click at [261, 375] on input "24" at bounding box center [471, 382] width 600 height 30
click at [361, 64] on span "Recipe Builder" at bounding box center [383, 65] width 89 height 20
